Goal: Communication & Community: Answer question/provide support

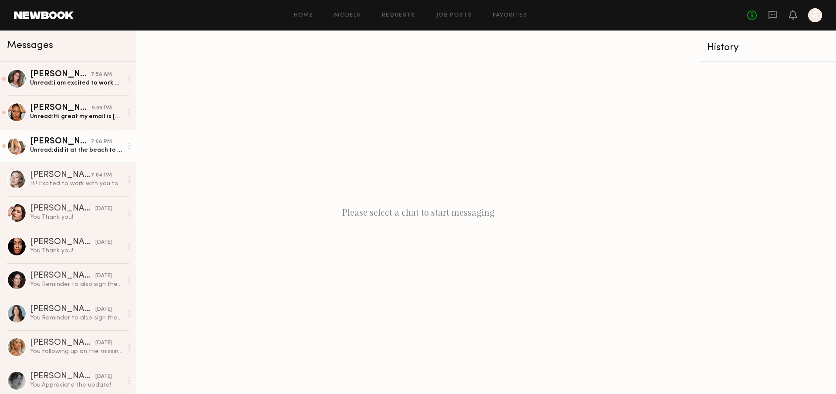
click at [51, 145] on div "[PERSON_NAME]" at bounding box center [60, 141] width 61 height 9
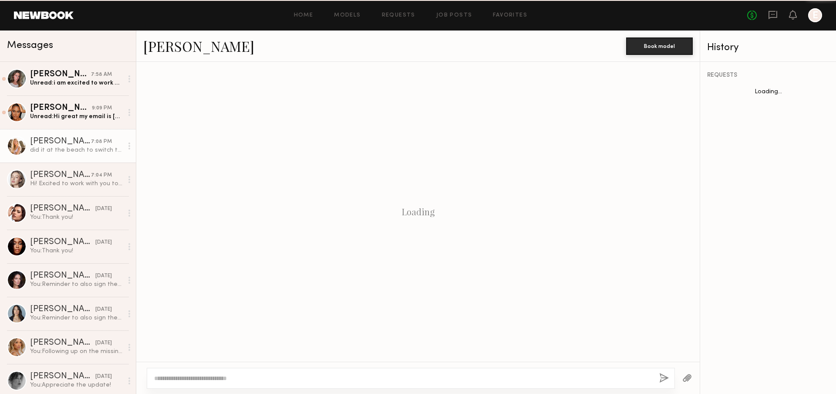
scroll to position [454, 0]
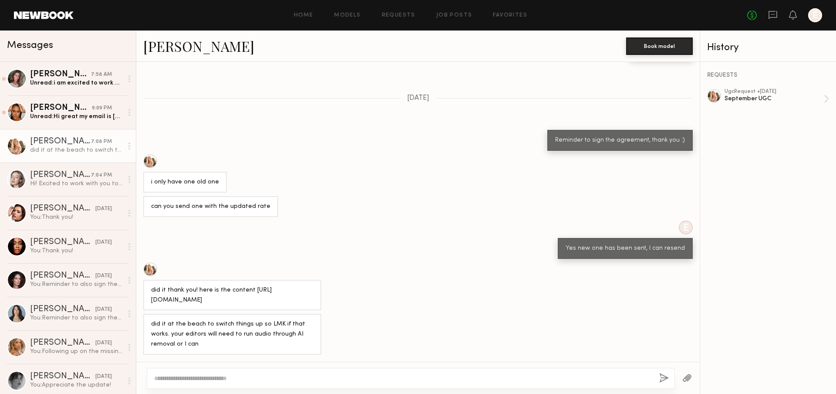
drag, startPoint x: 215, startPoint y: 298, endPoint x: 147, endPoint y: 292, distance: 68.3
click at [147, 292] on div "did it thank you! here is the content https://drive.google.com/drive/folders/1O…" at bounding box center [232, 295] width 178 height 31
copy div "https://drive.google.com/drive/folders/1OQgMpcuCP4snZBD8cPtpTtcDk3zfzw65"
click at [205, 42] on link "[PERSON_NAME]" at bounding box center [198, 46] width 111 height 19
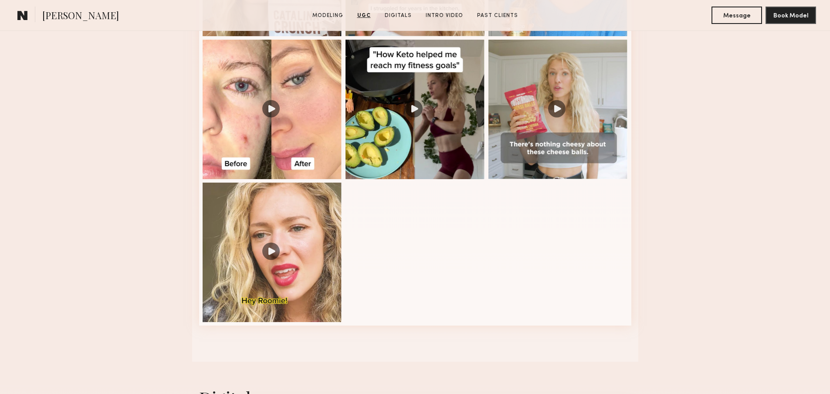
scroll to position [1029, 0]
